Goal: Task Accomplishment & Management: Manage account settings

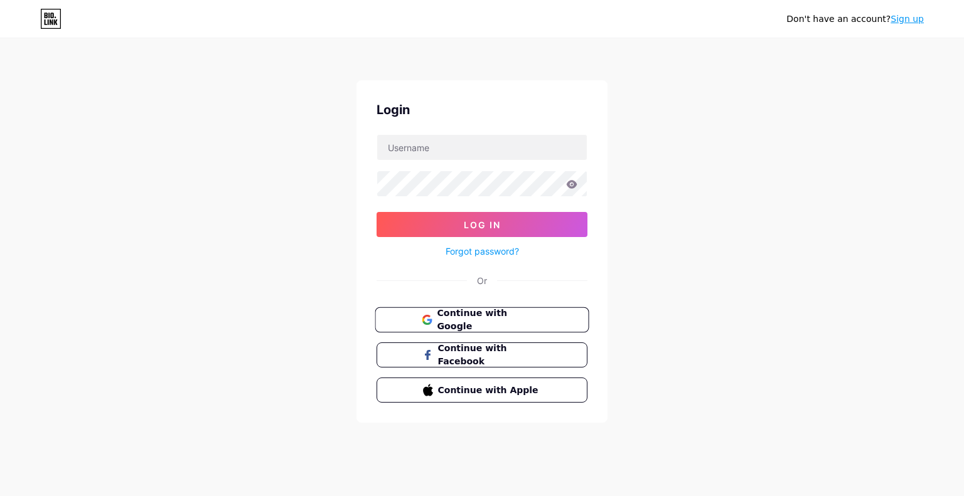
click at [495, 320] on span "Continue with Google" at bounding box center [489, 320] width 105 height 27
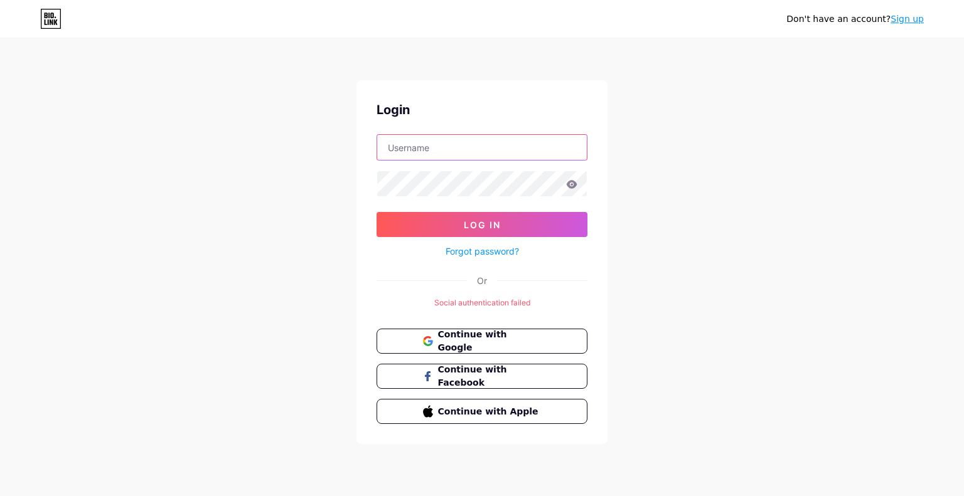
click at [438, 149] on input "text" at bounding box center [482, 147] width 210 height 25
click at [817, 273] on div "Don't have an account? Sign up Login Log In Forgot password? Or Social authenti…" at bounding box center [482, 242] width 964 height 484
click at [479, 340] on span "Continue with Google" at bounding box center [489, 341] width 105 height 27
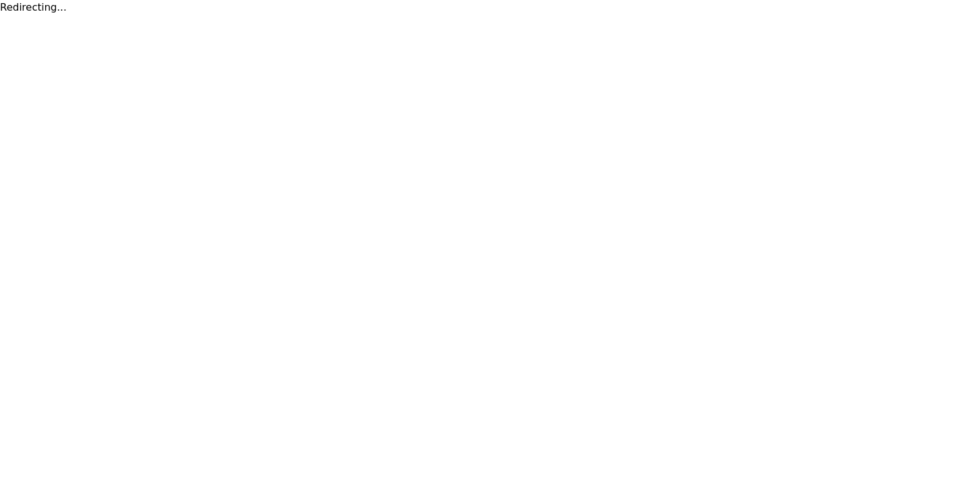
drag, startPoint x: 266, startPoint y: 90, endPoint x: 275, endPoint y: 86, distance: 10.4
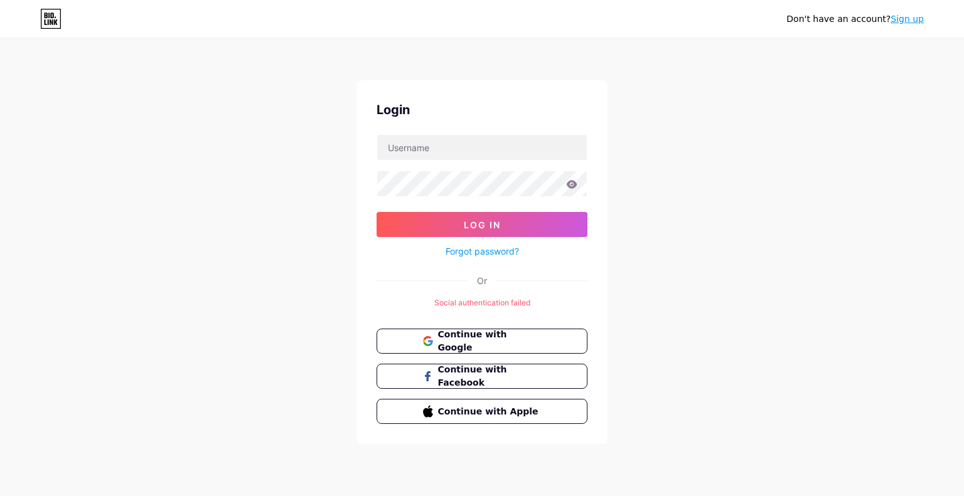
drag, startPoint x: 275, startPoint y: 86, endPoint x: 763, endPoint y: 263, distance: 519.1
click at [763, 263] on div "Don't have an account? Sign up Login Log In Forgot password? Or Social authenti…" at bounding box center [482, 242] width 964 height 484
click at [51, 19] on icon at bounding box center [50, 19] width 21 height 20
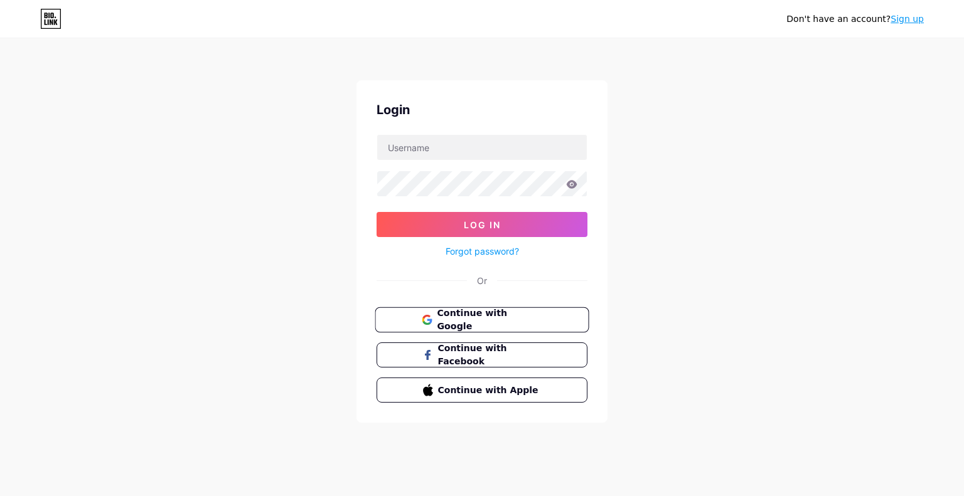
click at [509, 319] on span "Continue with Google" at bounding box center [489, 320] width 105 height 27
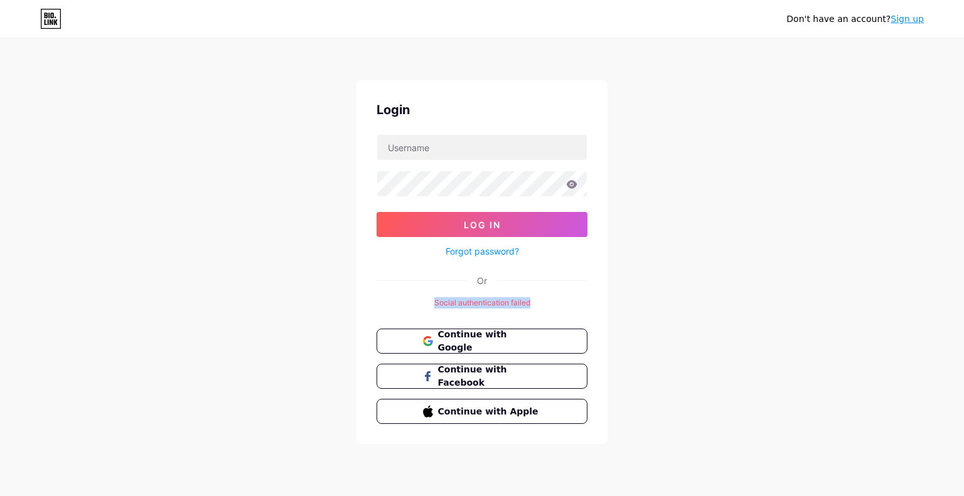
drag, startPoint x: 548, startPoint y: 298, endPoint x: 430, endPoint y: 299, distance: 118.6
click at [430, 299] on div "Social authentication failed" at bounding box center [481, 302] width 211 height 11
copy div "Social authentication failed"
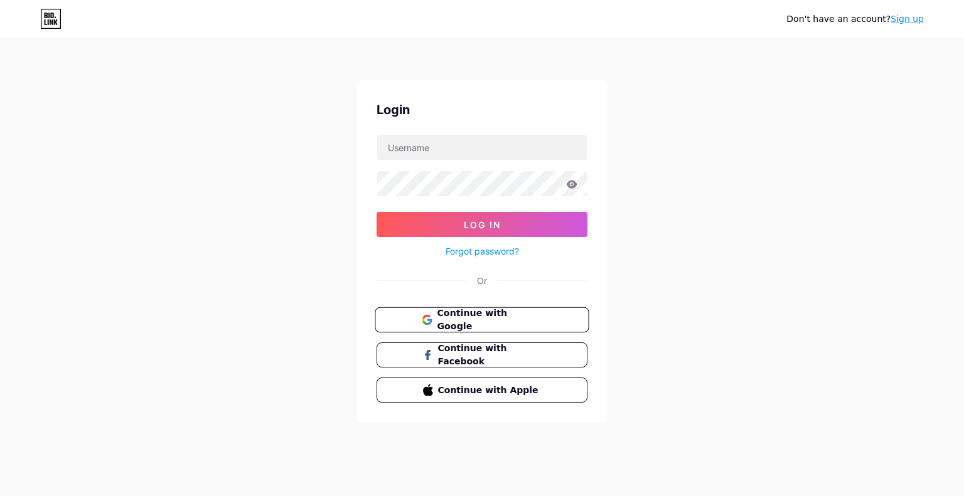
click at [495, 321] on span "Continue with Google" at bounding box center [489, 320] width 105 height 27
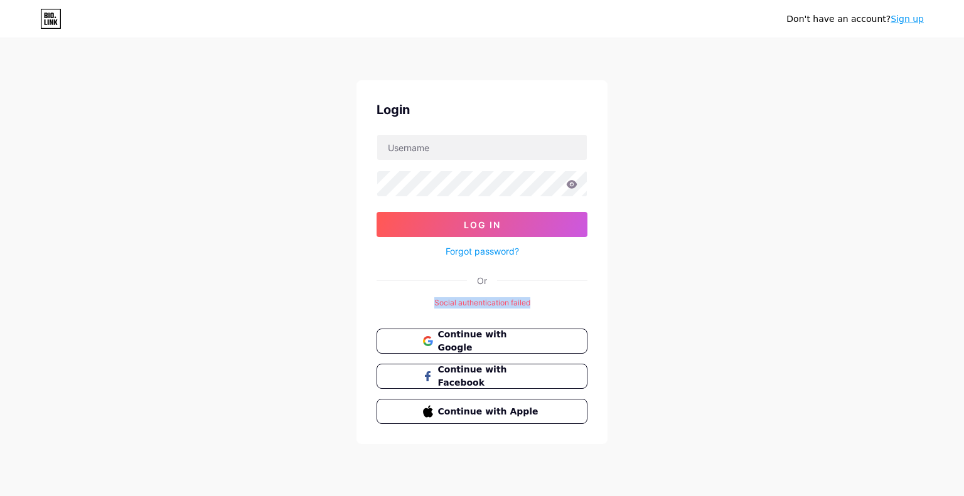
drag, startPoint x: 539, startPoint y: 299, endPoint x: 421, endPoint y: 300, distance: 118.6
click at [421, 300] on div "Social authentication failed" at bounding box center [481, 302] width 211 height 11
copy div "Social authentication failed"
